Goal: Contribute content: Add original content to the website for others to see

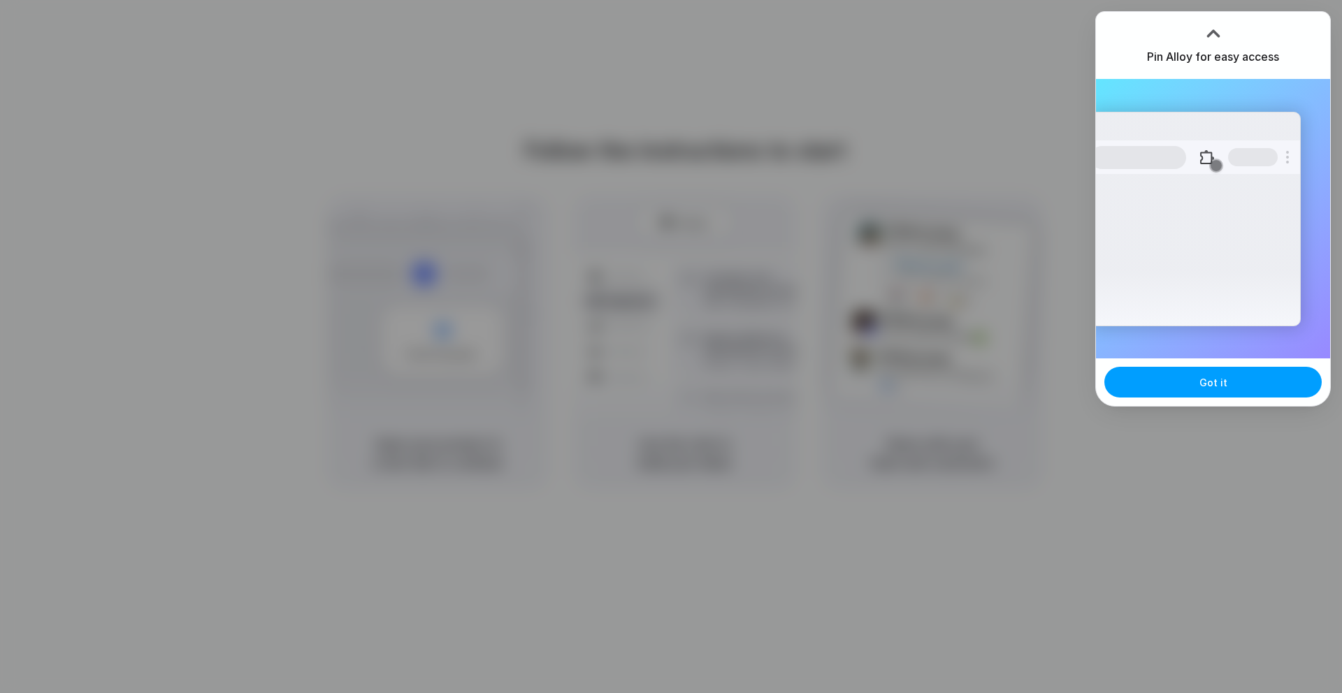
click at [1219, 381] on span "Got it" at bounding box center [1213, 382] width 28 height 15
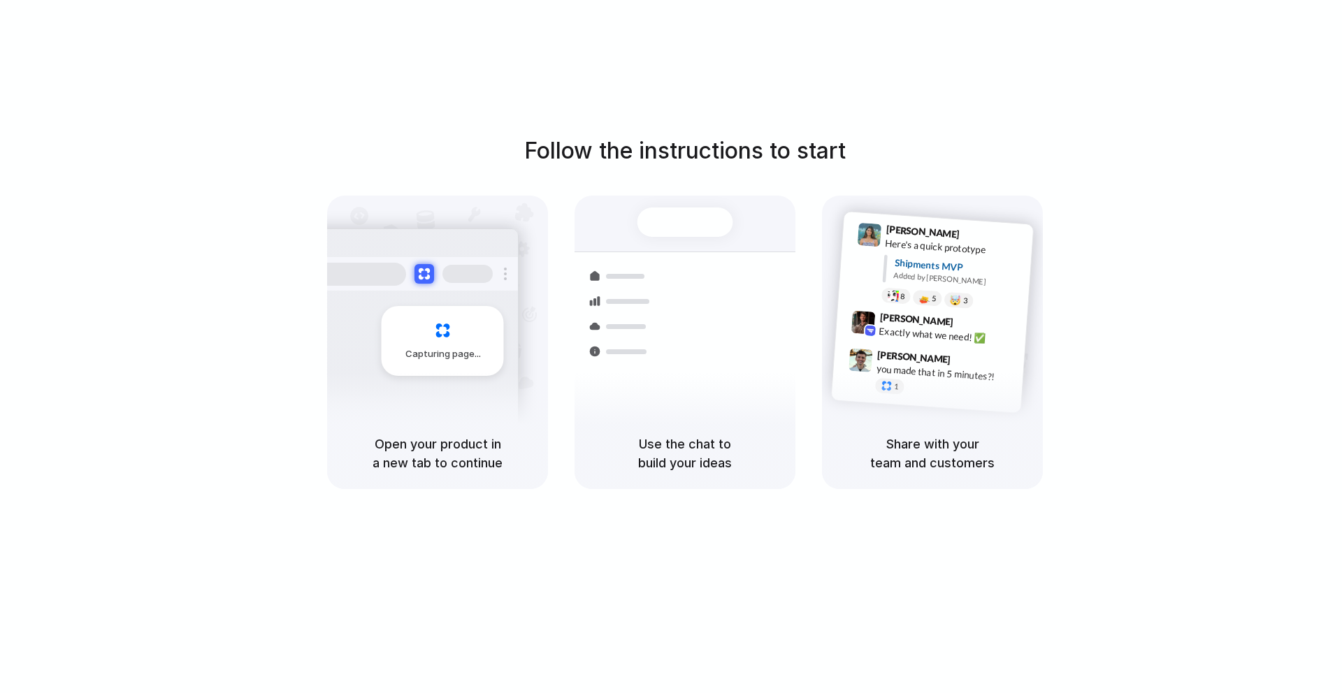
click at [713, 428] on div "Use the chat to build your ideas" at bounding box center [684, 453] width 221 height 71
click at [420, 354] on span "Capturing page" at bounding box center [444, 354] width 78 height 14
click at [692, 428] on div "Use the chat to build your ideas" at bounding box center [684, 453] width 221 height 71
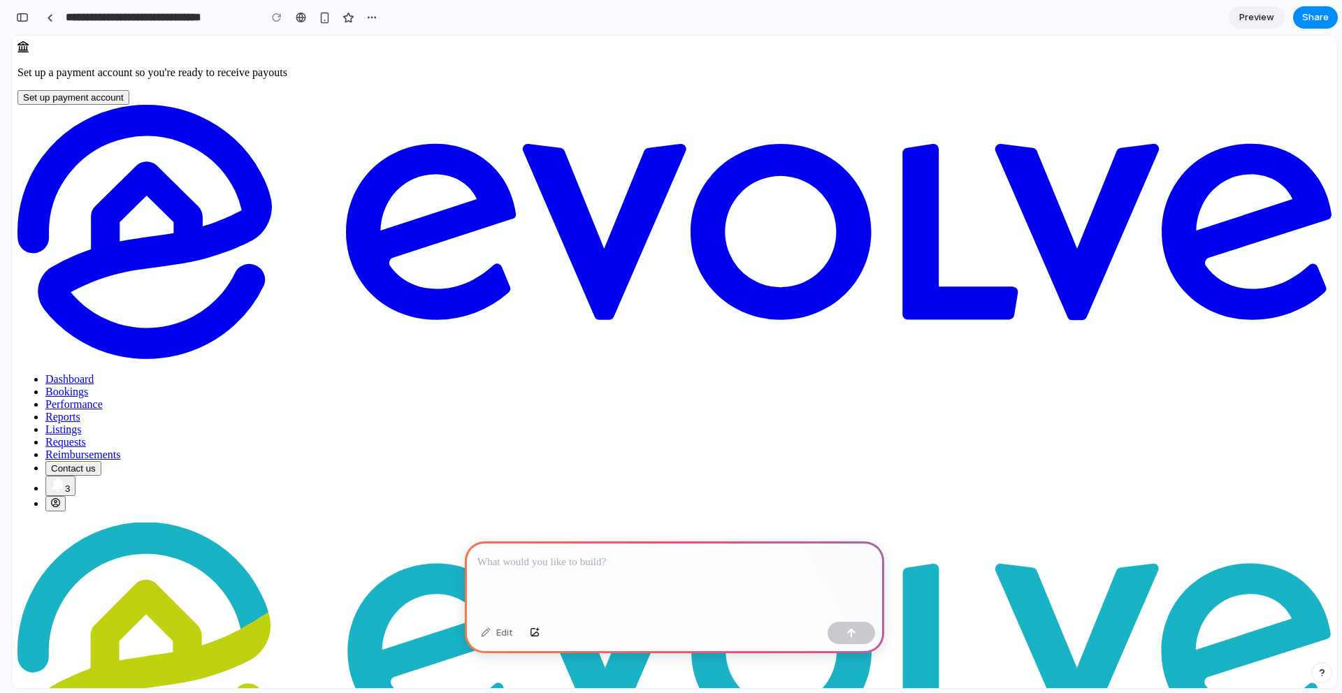
click at [619, 565] on p at bounding box center [674, 562] width 394 height 17
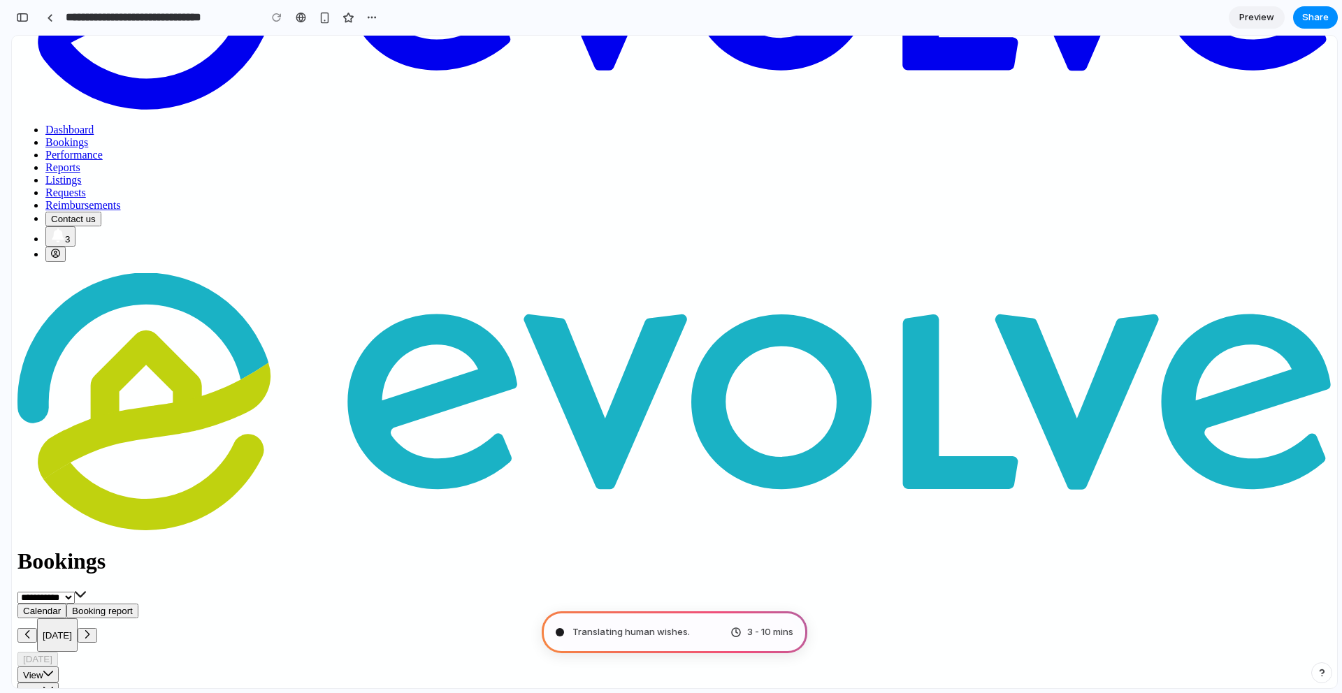
scroll to position [268, 0]
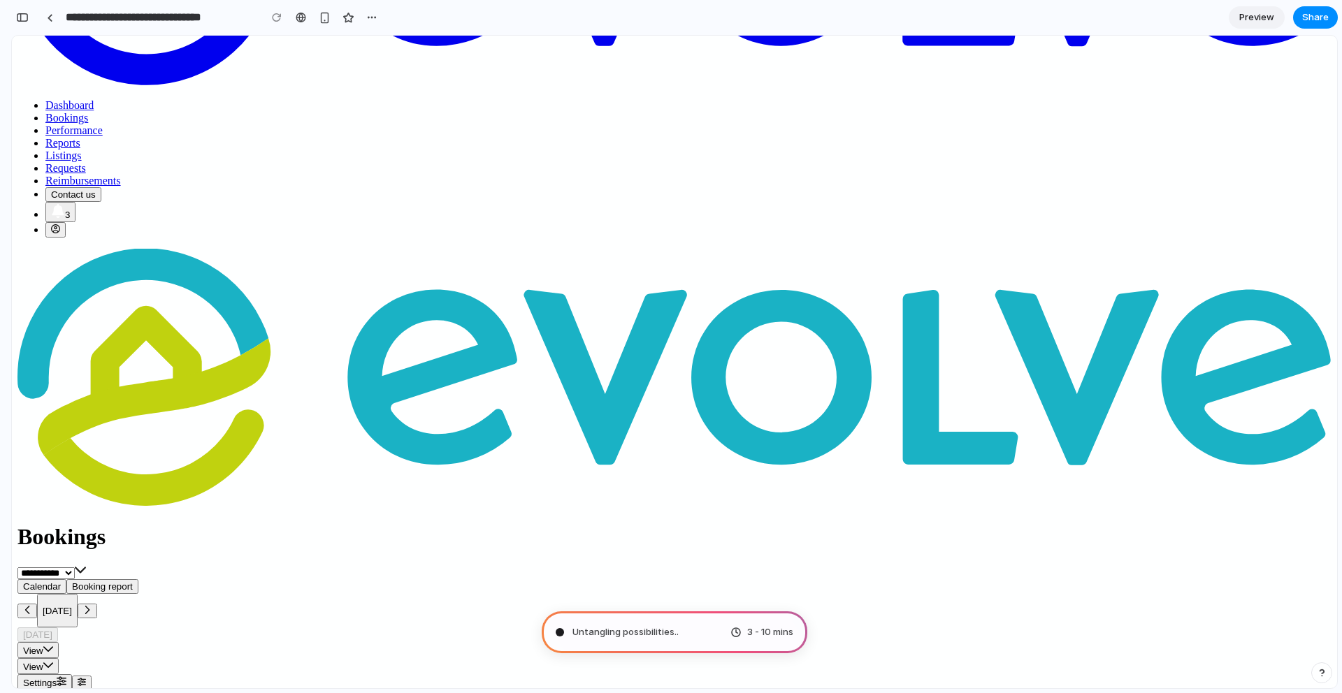
scroll to position [0, 0]
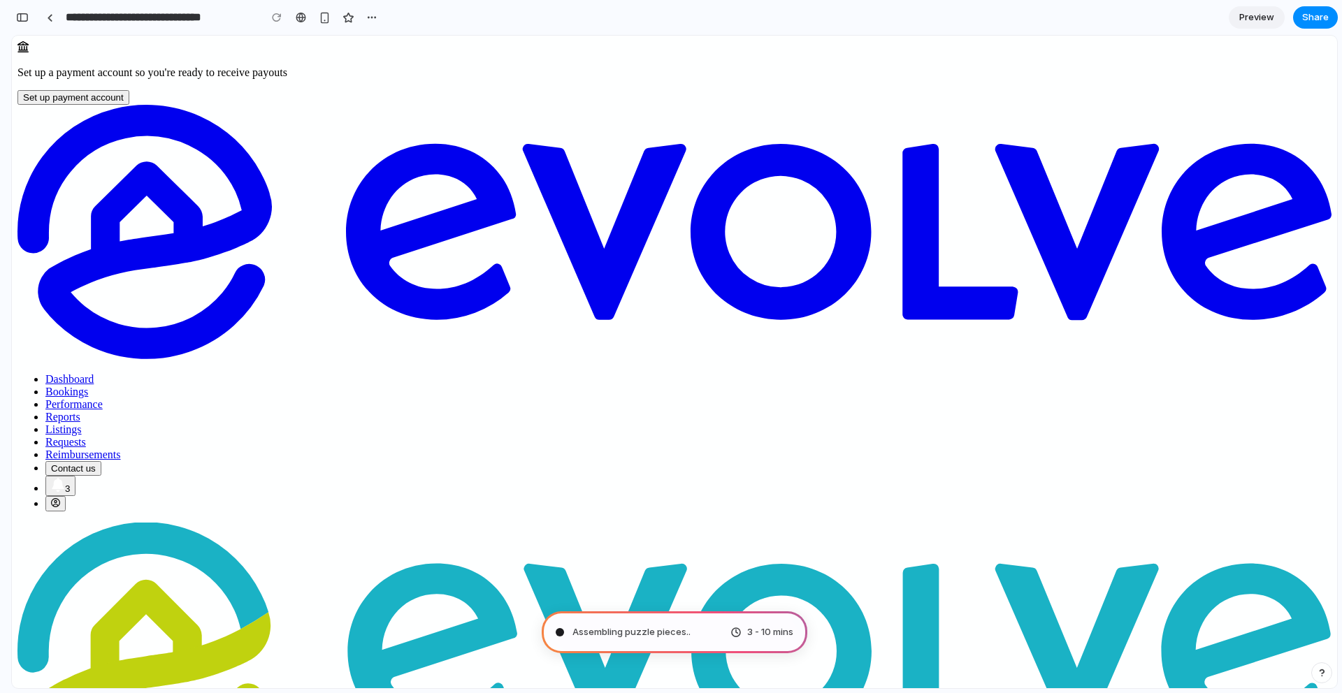
click at [82, 423] on span "Listings" at bounding box center [63, 429] width 36 height 12
click at [671, 627] on span "Mapping the product journey ." at bounding box center [636, 632] width 129 height 14
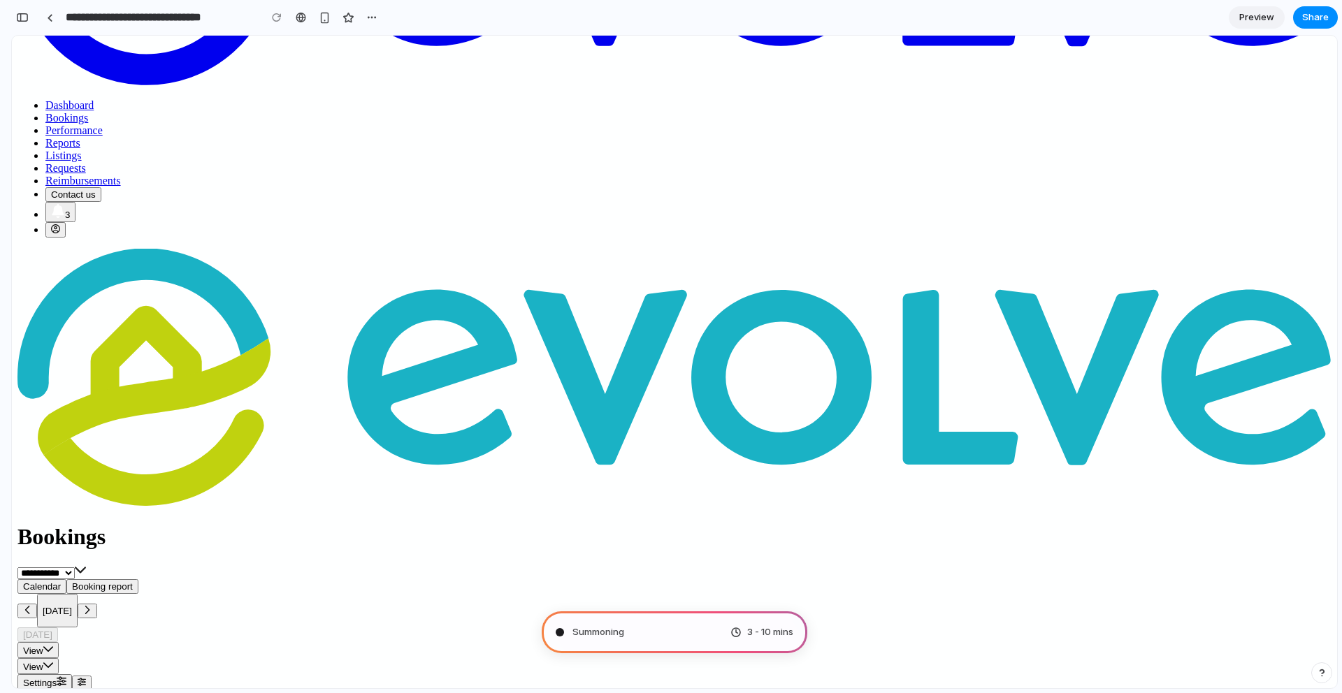
type input "**********"
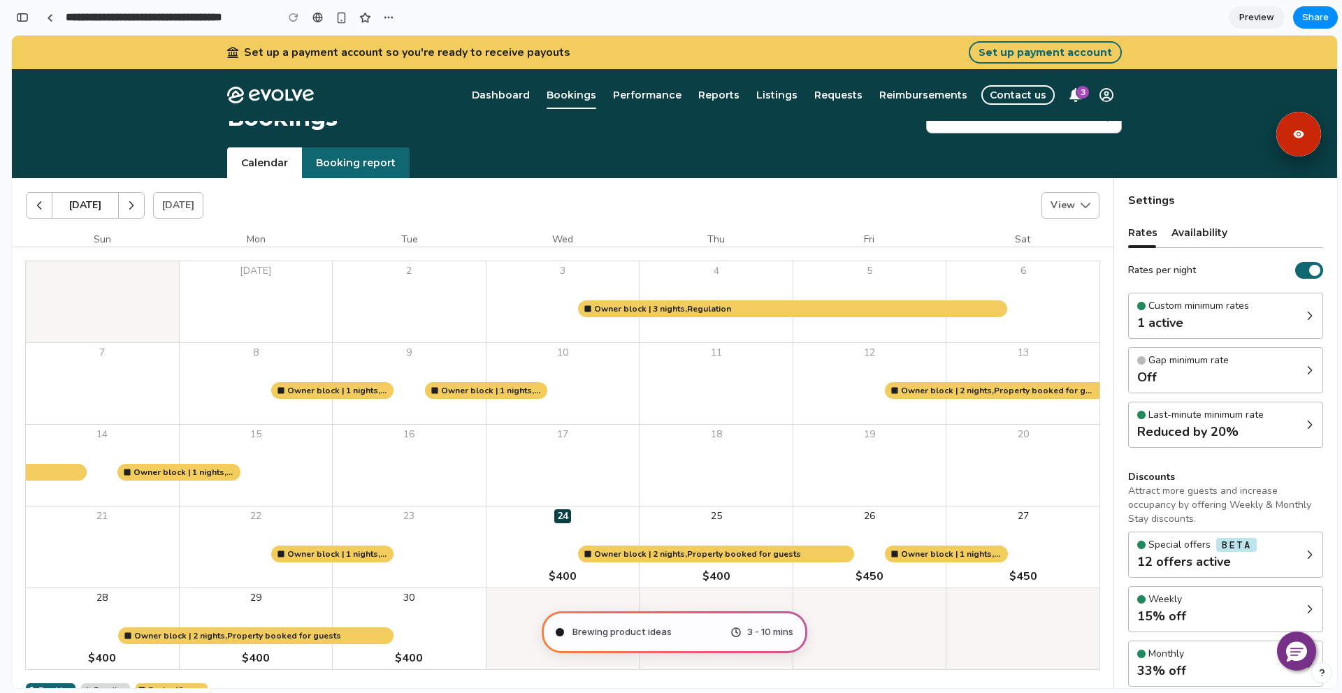
scroll to position [31, 0]
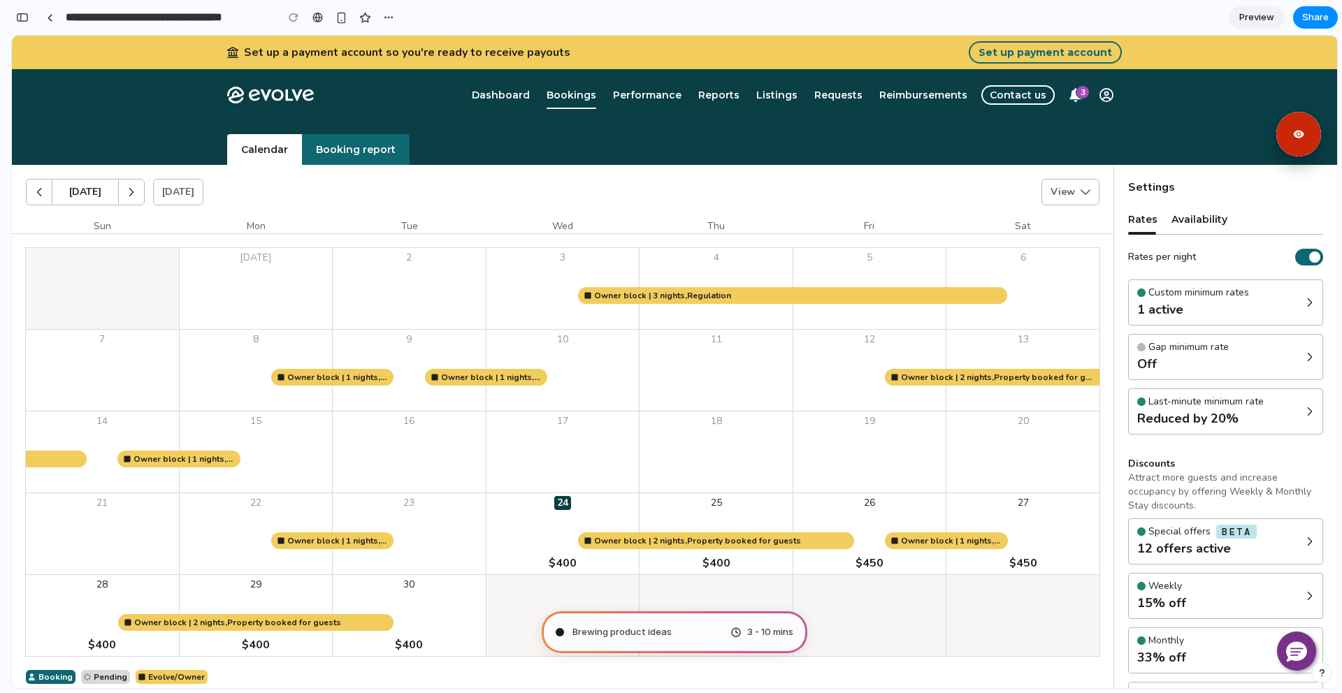
click at [718, 630] on div "Brewing product ideas 3 - 10 mins" at bounding box center [674, 632] width 266 height 42
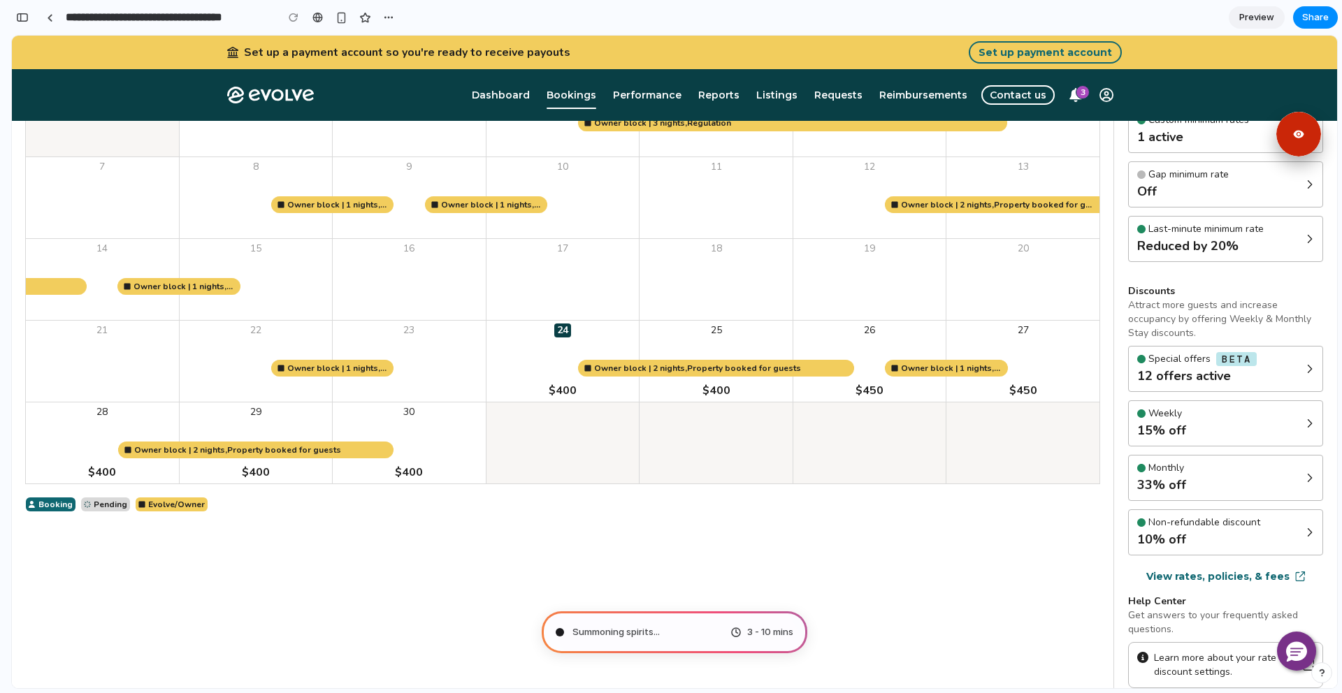
scroll to position [347, 0]
